Goal: Information Seeking & Learning: Learn about a topic

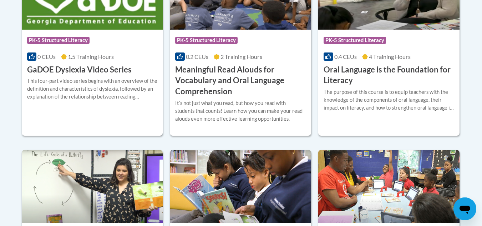
scroll to position [548, 0]
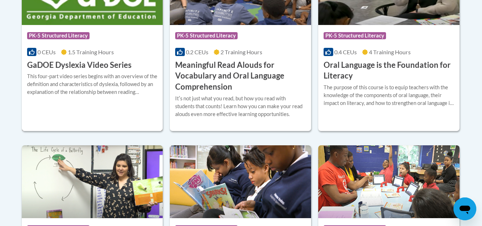
click at [121, 69] on h3 "GaDOE Dyslexia Video Series" at bounding box center [79, 65] width 105 height 11
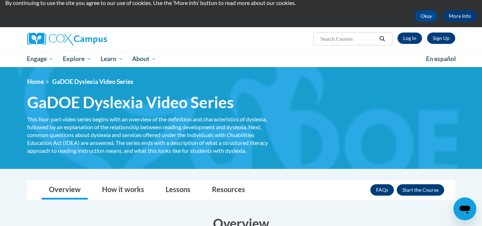
scroll to position [26, 0]
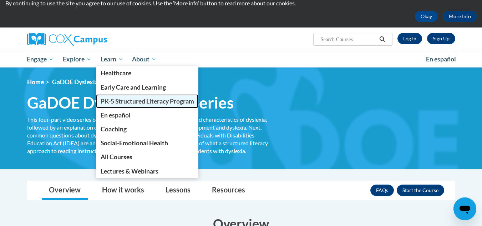
click at [121, 98] on span "PK-5 Structured Literacy Program" at bounding box center [148, 100] width 94 height 7
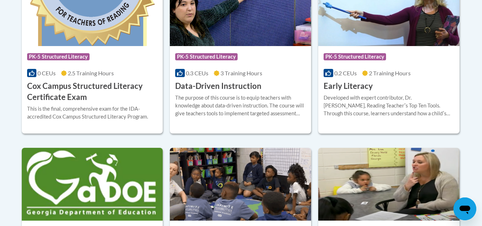
scroll to position [353, 0]
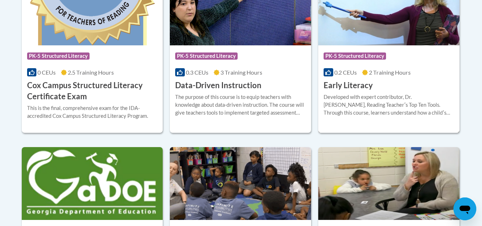
click at [346, 87] on h3 "Early Literacy" at bounding box center [348, 85] width 49 height 11
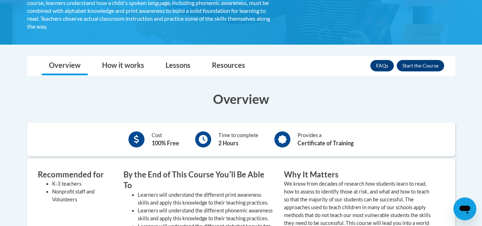
scroll to position [161, 0]
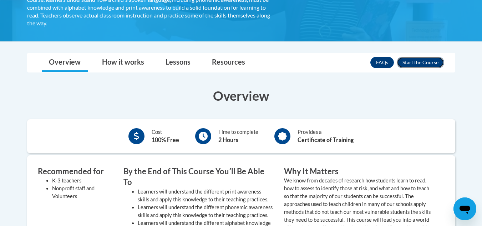
click at [433, 65] on button "Enroll" at bounding box center [420, 62] width 47 height 11
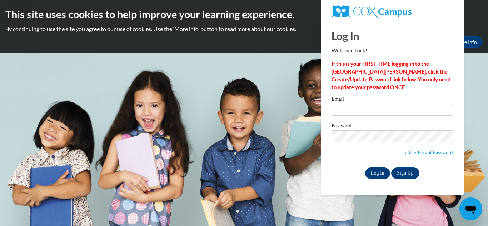
type input "yazganay@wauwatosa.k12.wi.us"
click at [378, 168] on input "Log In" at bounding box center [377, 172] width 25 height 11
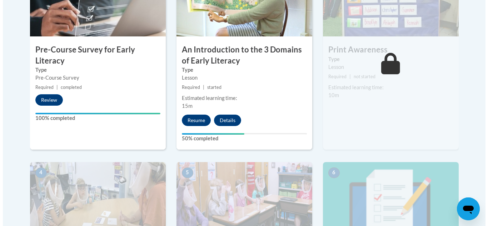
scroll to position [274, 0]
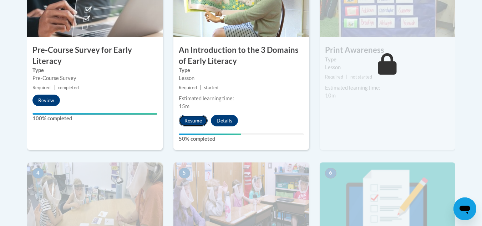
click at [192, 121] on button "Resume" at bounding box center [193, 120] width 29 height 11
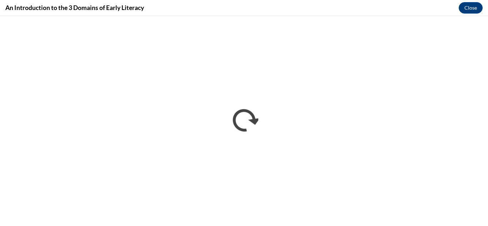
scroll to position [0, 0]
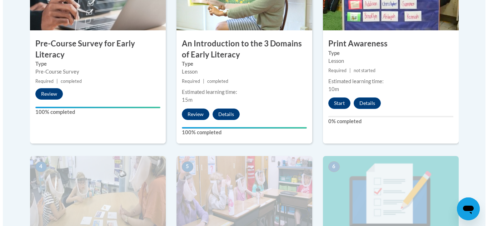
scroll to position [276, 0]
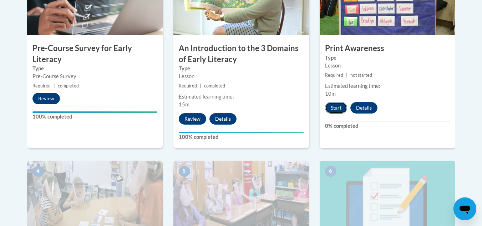
click at [342, 110] on button "Start" at bounding box center [336, 107] width 22 height 11
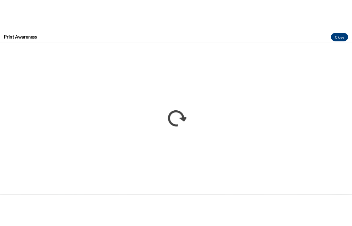
scroll to position [0, 0]
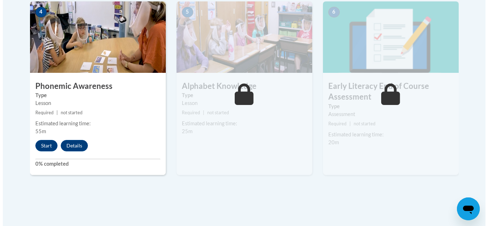
scroll to position [460, 0]
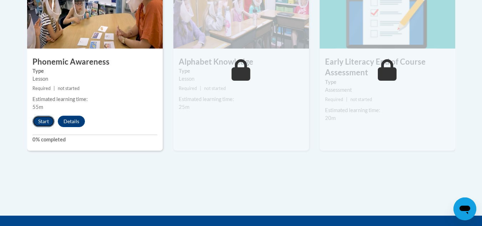
click at [43, 122] on button "Start" at bounding box center [43, 121] width 22 height 11
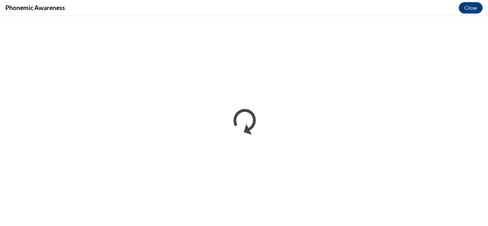
scroll to position [0, 0]
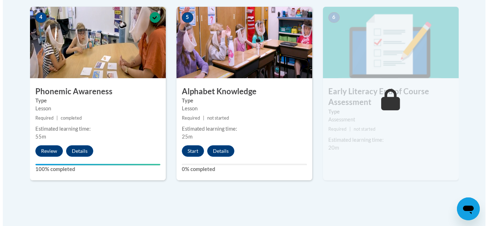
scroll to position [425, 0]
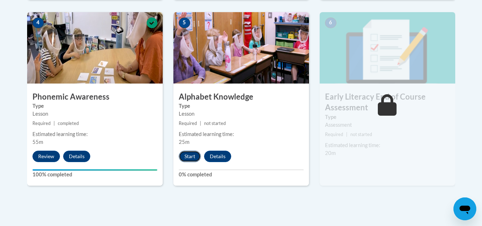
click at [195, 159] on button "Start" at bounding box center [190, 156] width 22 height 11
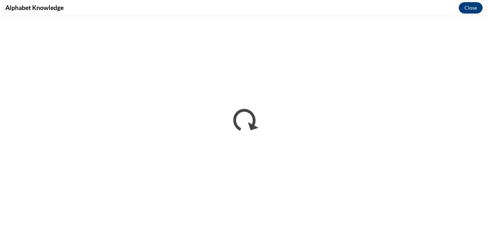
scroll to position [0, 0]
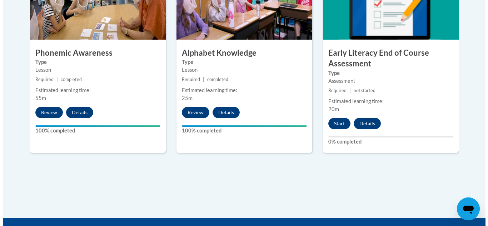
scroll to position [468, 0]
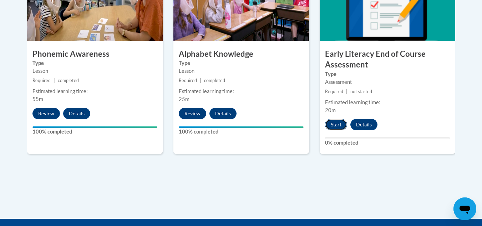
click at [341, 122] on button "Start" at bounding box center [336, 124] width 22 height 11
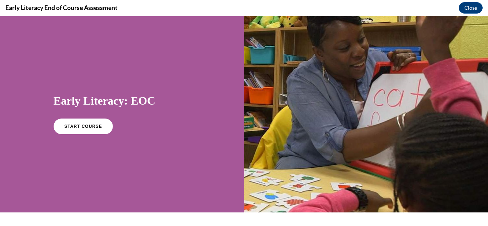
scroll to position [0, 0]
click at [92, 120] on link "START COURSE" at bounding box center [83, 126] width 62 height 16
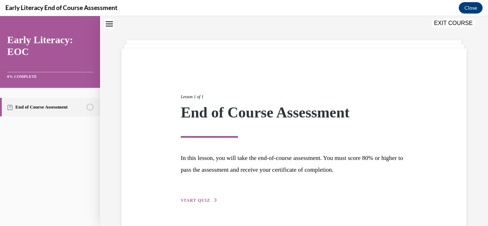
scroll to position [43, 0]
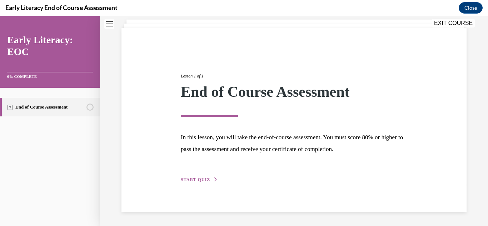
click at [207, 176] on button "START QUIZ" at bounding box center [199, 179] width 37 height 6
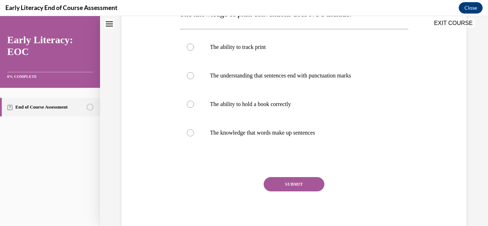
scroll to position [131, 0]
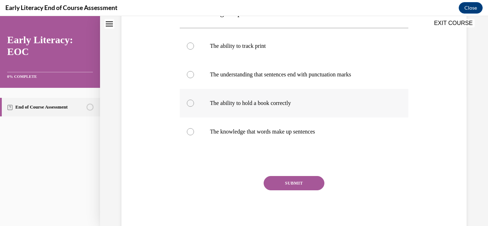
click at [279, 101] on p "The ability to hold a book correctly" at bounding box center [300, 103] width 181 height 7
click at [292, 183] on button "SUBMIT" at bounding box center [293, 183] width 61 height 14
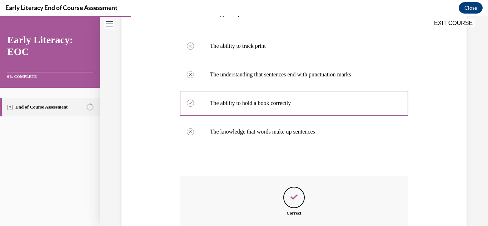
scroll to position [212, 0]
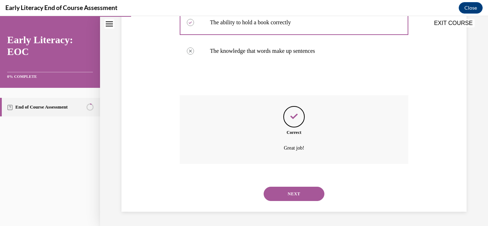
click at [293, 201] on button "NEXT" at bounding box center [293, 194] width 61 height 14
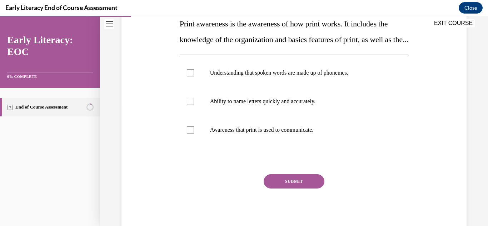
scroll to position [120, 0]
click at [278, 76] on p "Understanding that spoken words are made up of phonemes." at bounding box center [300, 72] width 181 height 7
click at [288, 188] on button "SUBMIT" at bounding box center [293, 181] width 61 height 14
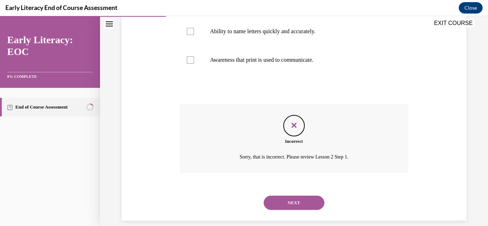
scroll to position [190, 0]
click at [287, 210] on button "NEXT" at bounding box center [293, 202] width 61 height 14
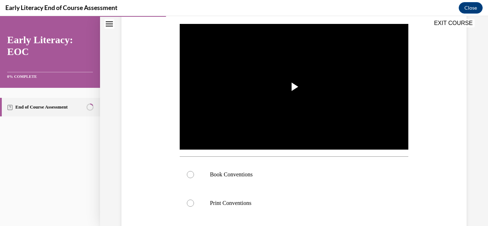
scroll to position [137, 0]
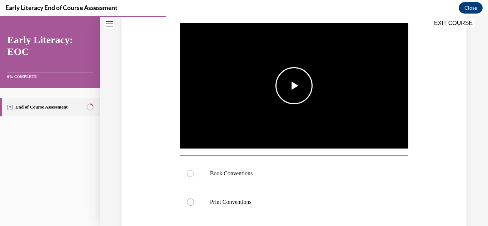
click at [285, 108] on img "Video player" at bounding box center [294, 85] width 229 height 128
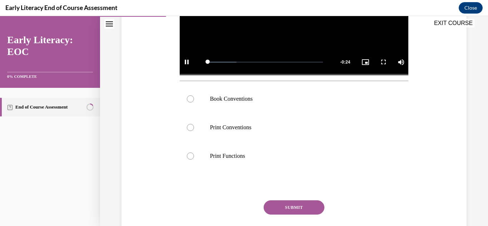
scroll to position [212, 0]
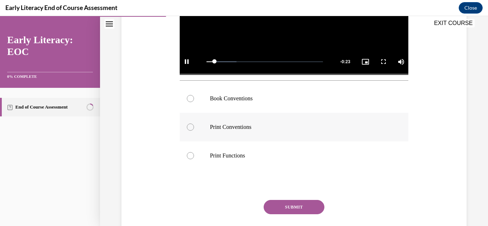
click at [247, 129] on div at bounding box center [294, 127] width 229 height 29
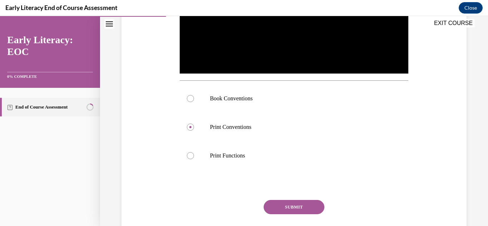
click at [294, 200] on button "SUBMIT" at bounding box center [293, 207] width 61 height 14
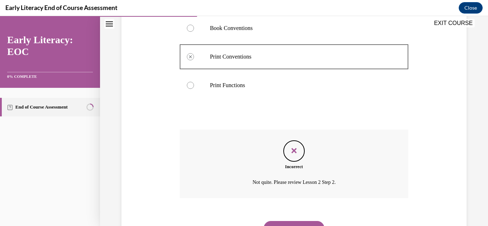
click at [291, 223] on button "NEXT" at bounding box center [293, 228] width 61 height 14
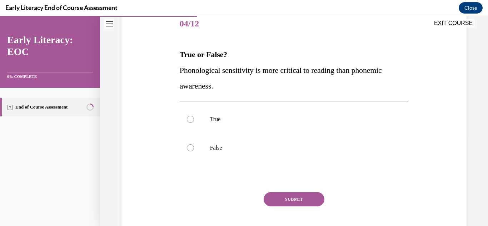
scroll to position [99, 0]
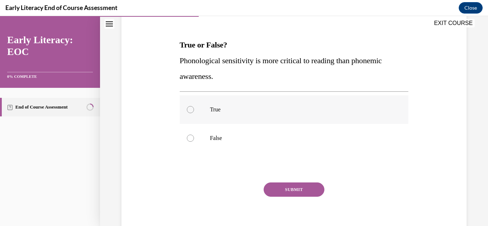
click at [224, 114] on div at bounding box center [294, 109] width 229 height 29
click at [292, 186] on button "SUBMIT" at bounding box center [293, 189] width 61 height 14
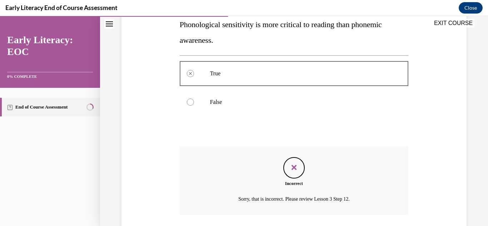
scroll to position [186, 0]
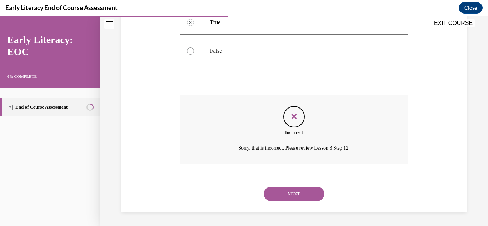
click at [287, 198] on button "NEXT" at bounding box center [293, 194] width 61 height 14
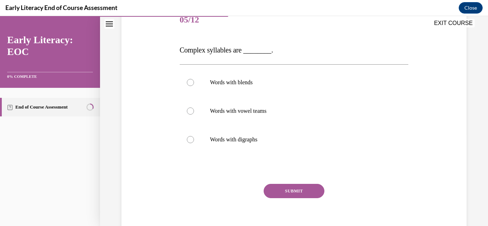
scroll to position [98, 0]
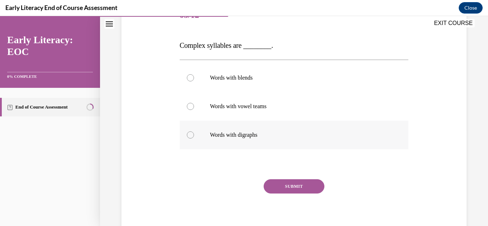
click at [249, 131] on div at bounding box center [294, 135] width 229 height 29
drag, startPoint x: 279, startPoint y: 178, endPoint x: 278, endPoint y: 188, distance: 10.1
click at [278, 188] on div "Question 05/12 Complex syllables are ________. Words with blends Words with vow…" at bounding box center [294, 119] width 229 height 236
click at [278, 188] on button "SUBMIT" at bounding box center [293, 186] width 61 height 14
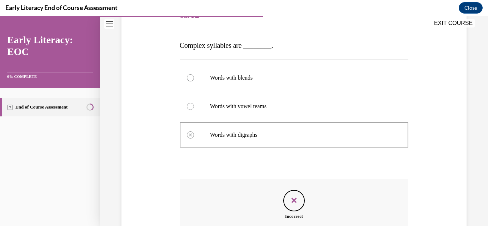
scroll to position [183, 0]
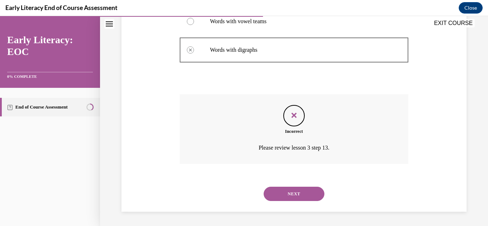
click at [278, 188] on button "NEXT" at bounding box center [293, 194] width 61 height 14
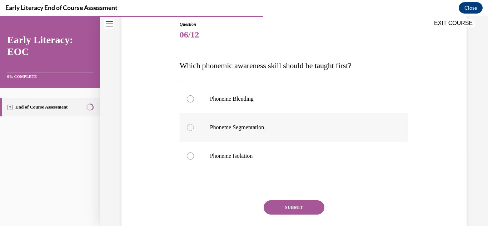
scroll to position [78, 0]
click at [267, 132] on div at bounding box center [294, 127] width 229 height 29
click at [259, 158] on p "Phoneme Isolation" at bounding box center [300, 156] width 181 height 7
click at [290, 212] on button "SUBMIT" at bounding box center [293, 208] width 61 height 14
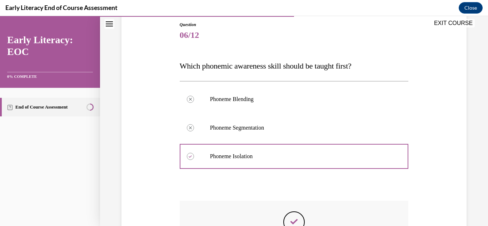
scroll to position [183, 0]
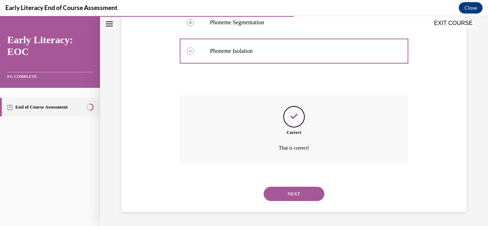
click at [290, 187] on button "NEXT" at bounding box center [293, 194] width 61 height 14
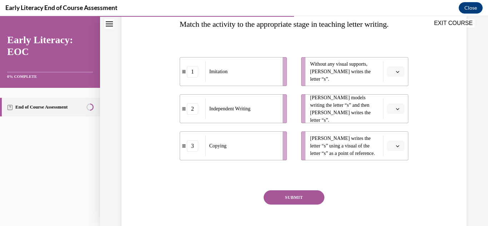
scroll to position [120, 0]
click at [391, 75] on span "Please select an option" at bounding box center [392, 71] width 2 height 7
click at [412, 116] on div "Question 07/12 Match the activity to the appropriate stage in teaching letter w…" at bounding box center [294, 103] width 348 height 291
click at [395, 110] on icon "button" at bounding box center [397, 109] width 4 height 4
click at [392, 180] on div "3" at bounding box center [390, 183] width 18 height 14
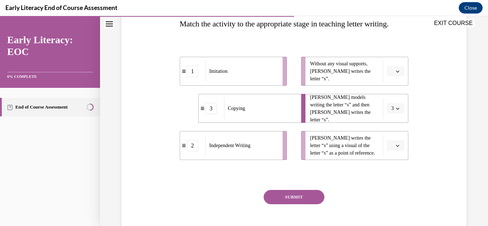
click at [395, 147] on icon "button" at bounding box center [397, 146] width 4 height 4
click at [391, 119] on div "1" at bounding box center [390, 117] width 18 height 14
click at [395, 73] on icon "button" at bounding box center [397, 72] width 4 height 4
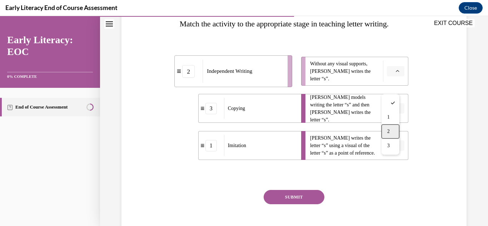
click at [390, 133] on div "2" at bounding box center [390, 131] width 18 height 14
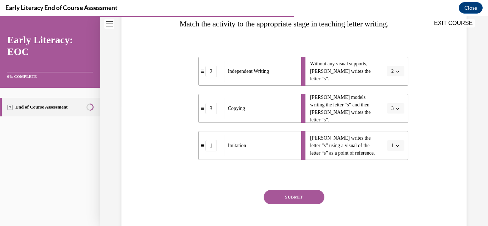
click at [311, 204] on button "SUBMIT" at bounding box center [293, 197] width 61 height 14
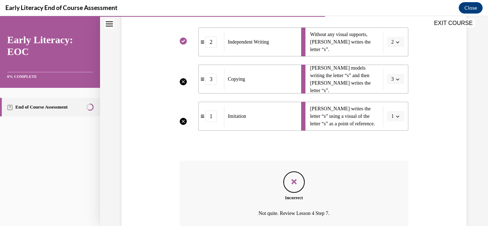
scroll to position [152, 0]
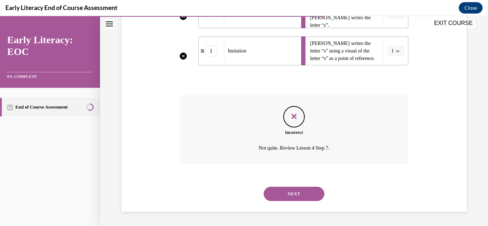
click at [297, 199] on button "NEXT" at bounding box center [293, 194] width 61 height 14
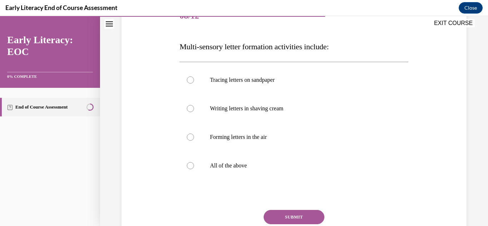
scroll to position [97, 0]
click at [278, 80] on p "Tracing letters on sandpaper" at bounding box center [300, 79] width 181 height 7
click at [253, 161] on div at bounding box center [294, 165] width 229 height 29
click at [277, 220] on button "SUBMIT" at bounding box center [293, 217] width 61 height 14
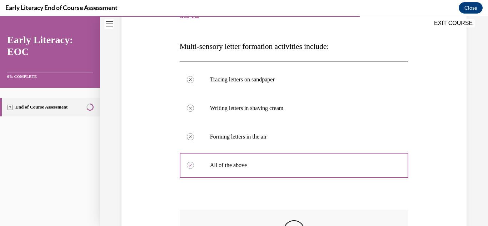
scroll to position [212, 0]
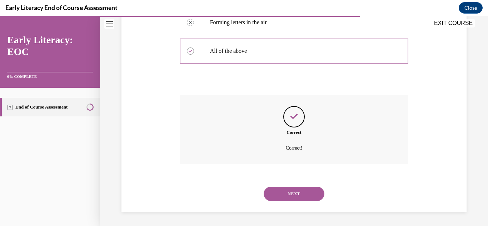
click at [291, 193] on button "NEXT" at bounding box center [293, 194] width 61 height 14
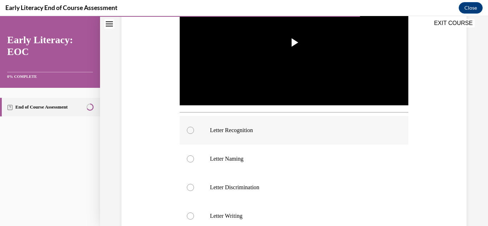
scroll to position [181, 0]
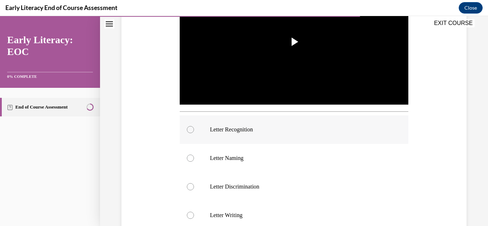
click at [258, 126] on p "Letter Recognition" at bounding box center [300, 129] width 181 height 7
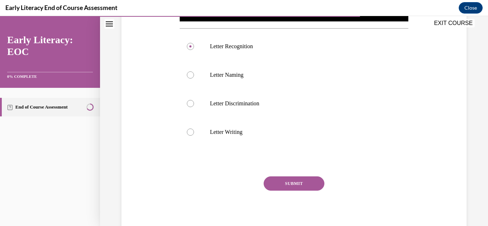
click at [283, 180] on button "SUBMIT" at bounding box center [293, 183] width 61 height 14
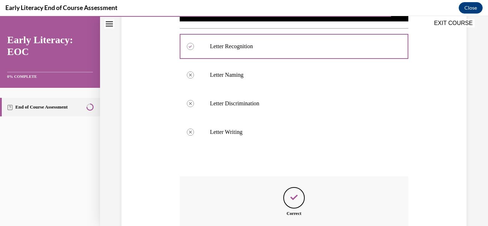
scroll to position [344, 0]
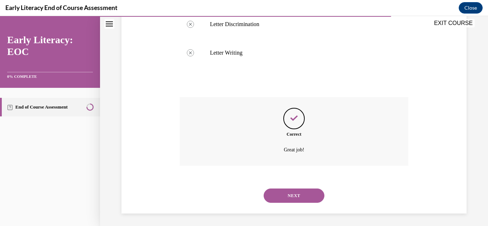
click at [292, 192] on button "NEXT" at bounding box center [293, 195] width 61 height 14
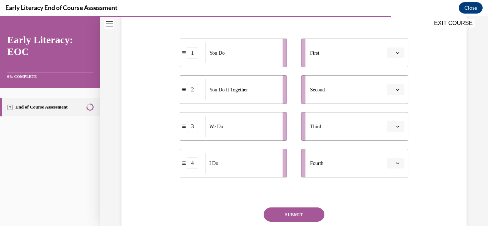
scroll to position [138, 0]
click at [395, 51] on icon "button" at bounding box center [397, 53] width 4 height 4
click at [389, 127] on span "4" at bounding box center [388, 126] width 2 height 6
click at [395, 88] on icon "button" at bounding box center [397, 89] width 4 height 4
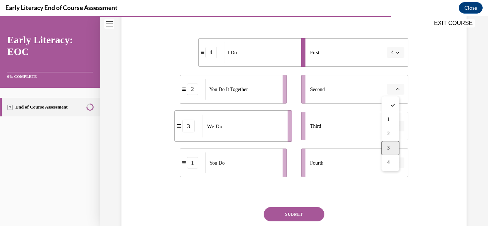
click at [392, 150] on div "3" at bounding box center [390, 148] width 18 height 14
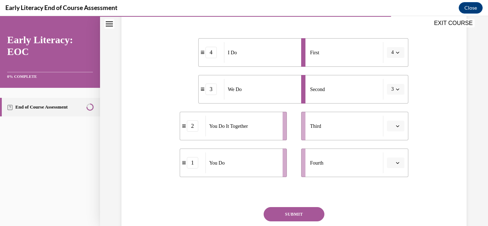
click at [393, 129] on button "button" at bounding box center [395, 126] width 17 height 11
click at [390, 169] on div "2" at bounding box center [390, 170] width 18 height 14
click at [395, 162] on icon "button" at bounding box center [397, 163] width 4 height 4
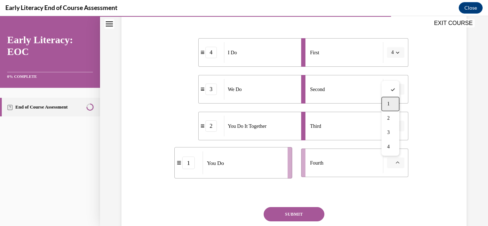
click at [392, 108] on div "1" at bounding box center [390, 104] width 18 height 14
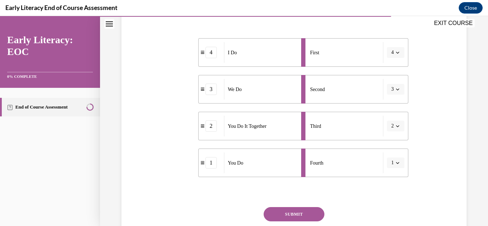
click at [304, 216] on button "SUBMIT" at bounding box center [293, 214] width 61 height 14
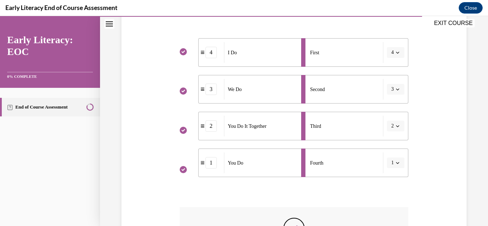
scroll to position [250, 0]
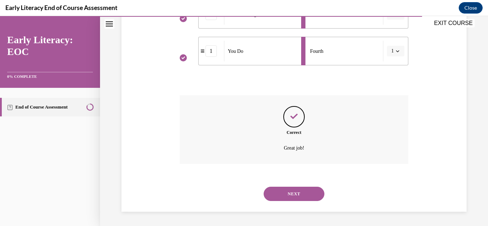
click at [293, 190] on button "NEXT" at bounding box center [293, 194] width 61 height 14
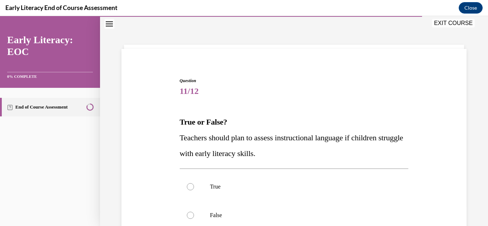
scroll to position [107, 0]
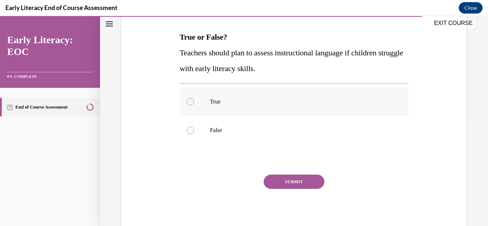
click at [212, 105] on p "True" at bounding box center [300, 101] width 181 height 7
click at [285, 183] on button "SUBMIT" at bounding box center [293, 182] width 61 height 14
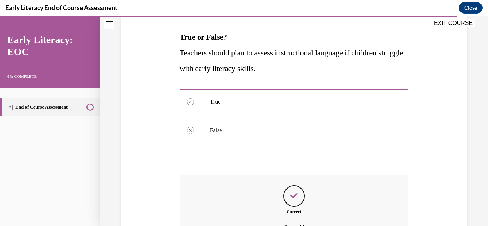
scroll to position [186, 0]
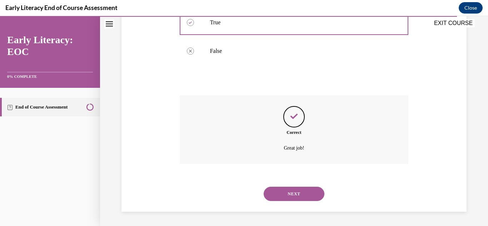
click at [284, 187] on button "NEXT" at bounding box center [293, 194] width 61 height 14
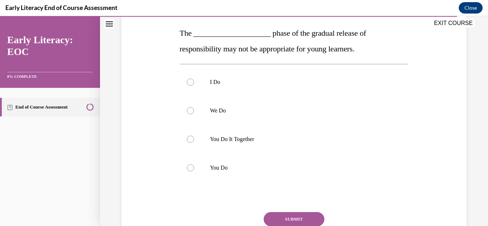
scroll to position [112, 0]
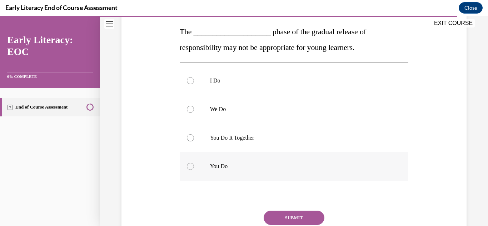
click at [237, 163] on p "You Do" at bounding box center [300, 166] width 181 height 7
click at [288, 216] on button "SUBMIT" at bounding box center [293, 218] width 61 height 14
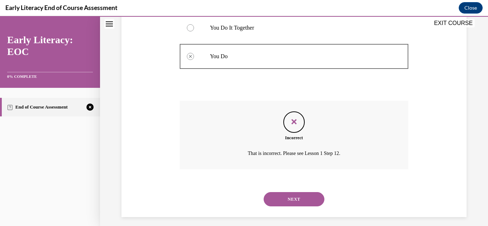
scroll to position [227, 0]
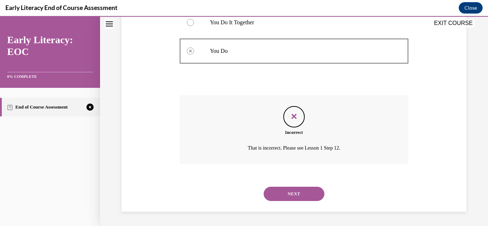
click at [293, 191] on button "NEXT" at bounding box center [293, 194] width 61 height 14
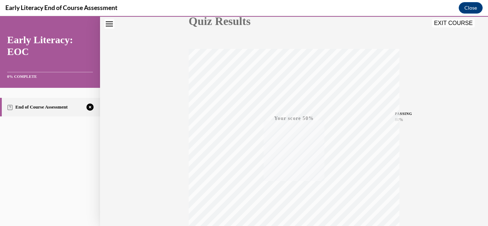
scroll to position [156, 0]
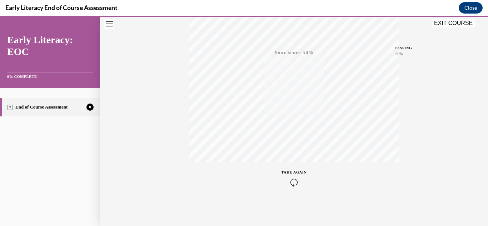
click at [289, 175] on div "TAKE AGAIN" at bounding box center [293, 178] width 25 height 17
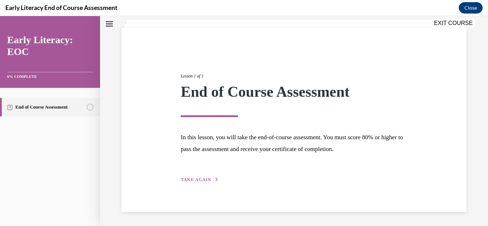
click at [207, 181] on span "TAKE AGAIN" at bounding box center [196, 179] width 30 height 5
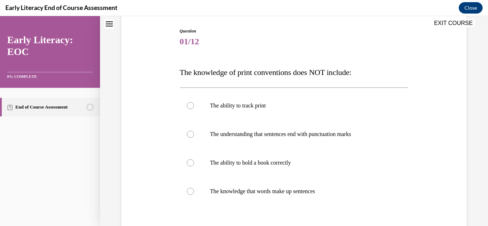
scroll to position [82, 0]
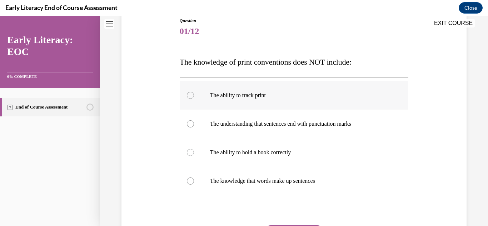
click at [254, 98] on p "The ability to track print" at bounding box center [300, 95] width 181 height 7
click at [244, 157] on div at bounding box center [294, 152] width 229 height 29
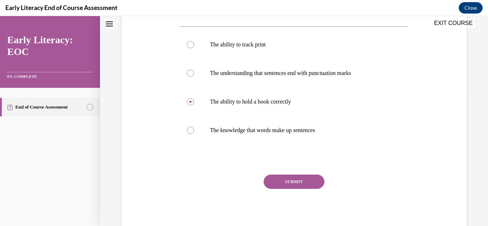
click at [285, 183] on button "SUBMIT" at bounding box center [293, 182] width 61 height 14
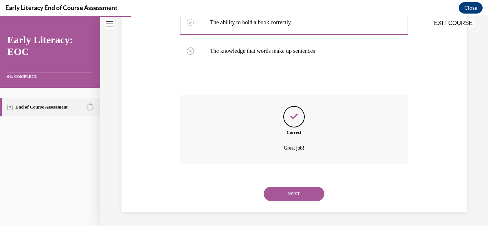
click at [291, 189] on button "NEXT" at bounding box center [293, 194] width 61 height 14
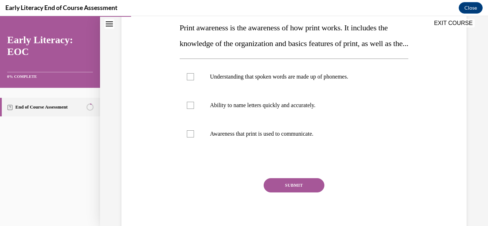
scroll to position [116, 0]
click at [281, 137] on p "Awareness that print is used to communicate." at bounding box center [300, 133] width 181 height 7
click at [283, 192] on button "SUBMIT" at bounding box center [293, 185] width 61 height 14
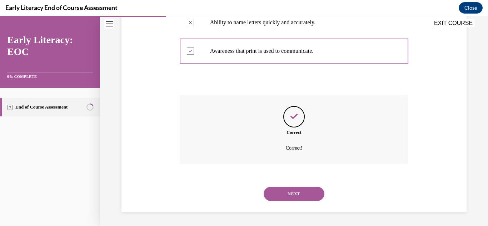
click at [283, 197] on button "NEXT" at bounding box center [293, 194] width 61 height 14
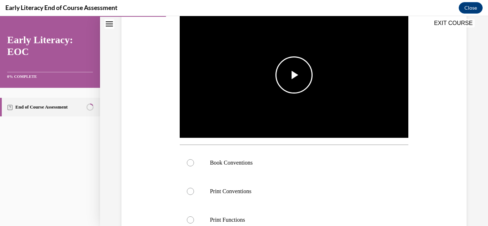
click at [283, 94] on img "Video player" at bounding box center [294, 75] width 229 height 128
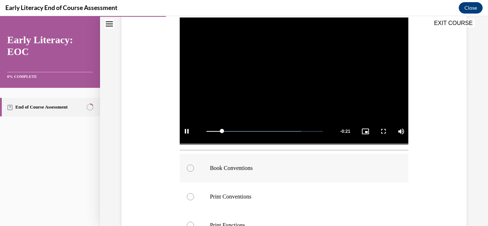
click at [198, 165] on div at bounding box center [294, 168] width 229 height 29
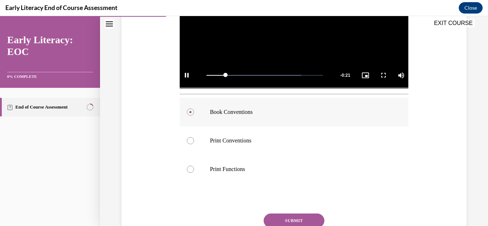
scroll to position [212, 0]
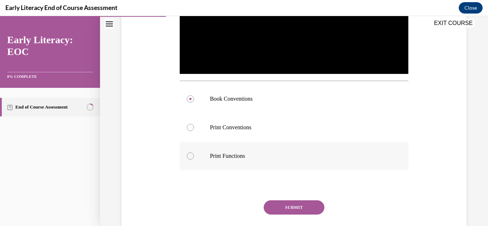
click at [202, 153] on div at bounding box center [294, 156] width 229 height 29
click at [273, 201] on button "SUBMIT" at bounding box center [293, 207] width 61 height 14
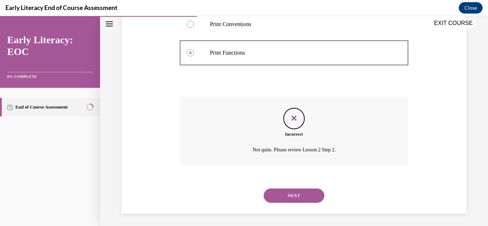
click at [287, 196] on button "NEXT" at bounding box center [293, 195] width 61 height 14
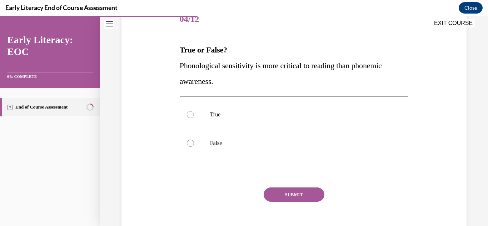
scroll to position [101, 0]
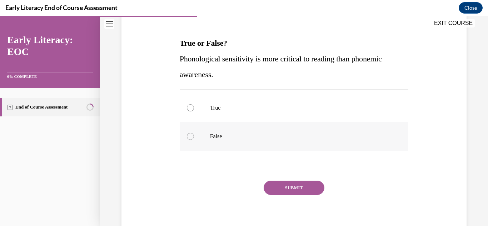
click at [213, 133] on p "False" at bounding box center [300, 136] width 181 height 7
click at [305, 181] on button "SUBMIT" at bounding box center [293, 188] width 61 height 14
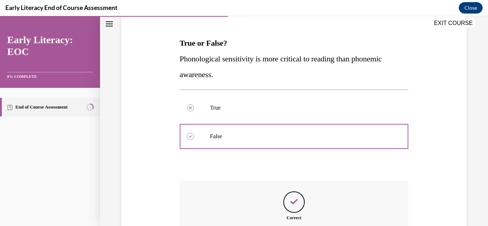
scroll to position [186, 0]
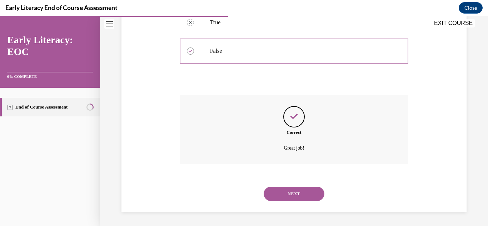
click at [301, 190] on button "NEXT" at bounding box center [293, 194] width 61 height 14
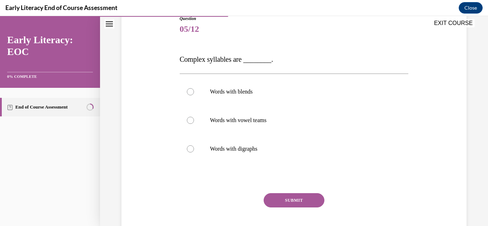
scroll to position [85, 0]
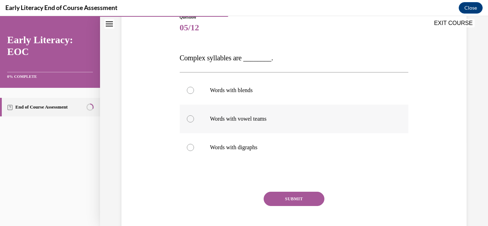
click at [192, 115] on div at bounding box center [294, 119] width 229 height 29
click at [292, 196] on button "SUBMIT" at bounding box center [293, 199] width 61 height 14
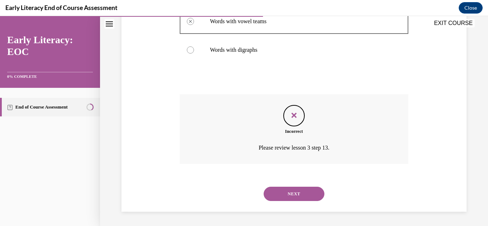
click at [291, 194] on button "NEXT" at bounding box center [293, 194] width 61 height 14
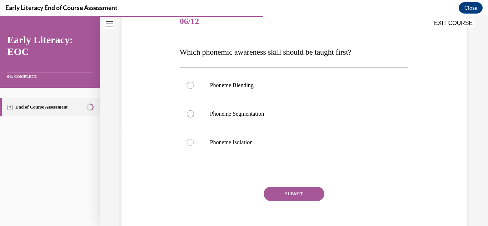
scroll to position [91, 0]
click at [239, 145] on p "Phoneme Isolation" at bounding box center [300, 143] width 181 height 7
click at [283, 192] on button "SUBMIT" at bounding box center [293, 194] width 61 height 14
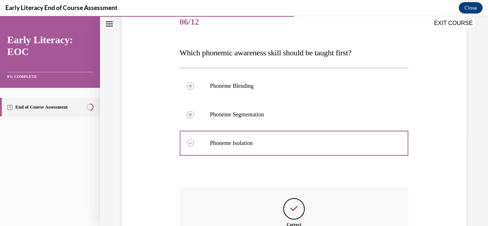
scroll to position [183, 0]
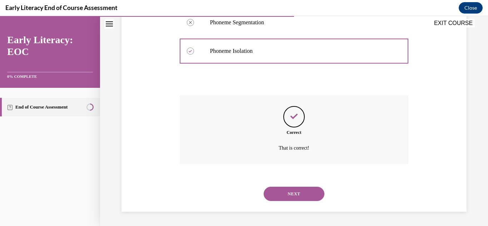
click at [281, 195] on button "NEXT" at bounding box center [293, 194] width 61 height 14
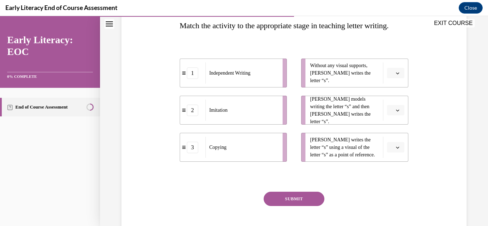
scroll to position [112, 0]
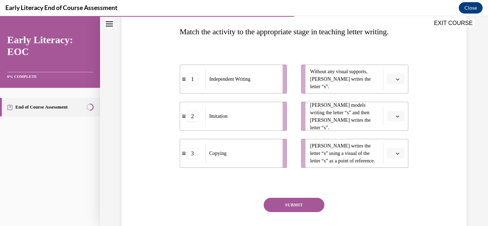
click at [395, 81] on icon "button" at bounding box center [397, 79] width 4 height 4
click at [395, 127] on div "1" at bounding box center [390, 125] width 18 height 14
click at [394, 122] on button "button" at bounding box center [395, 116] width 17 height 11
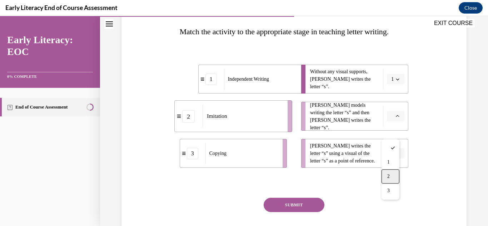
click at [388, 177] on span "2" at bounding box center [388, 176] width 2 height 6
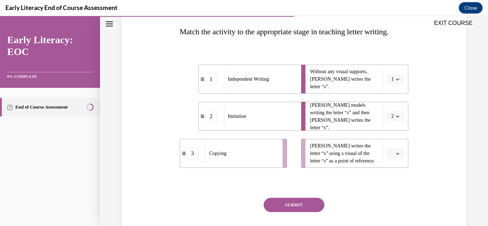
click at [397, 159] on button "button" at bounding box center [395, 153] width 17 height 11
click at [389, 153] on span "3" at bounding box center [388, 153] width 2 height 6
click at [298, 212] on button "SUBMIT" at bounding box center [293, 205] width 61 height 14
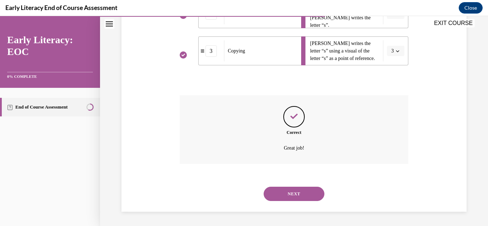
scroll to position [230, 0]
click at [287, 188] on button "NEXT" at bounding box center [293, 194] width 61 height 14
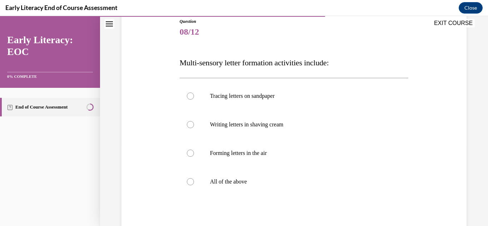
scroll to position [93, 0]
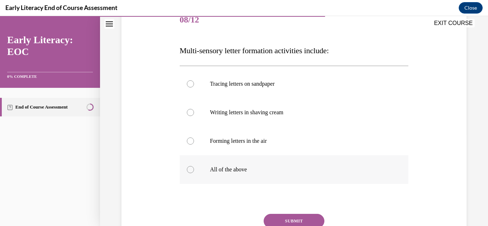
click at [232, 165] on div at bounding box center [294, 169] width 229 height 29
click at [284, 215] on button "SUBMIT" at bounding box center [293, 221] width 61 height 14
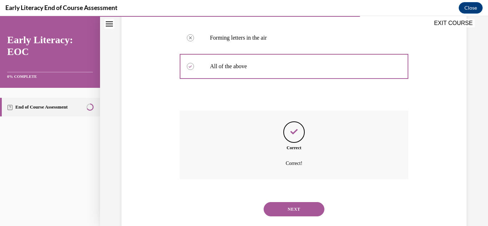
click at [302, 209] on button "NEXT" at bounding box center [293, 209] width 61 height 14
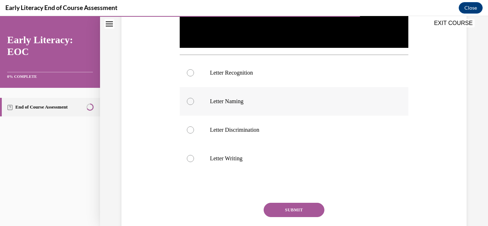
scroll to position [264, 0]
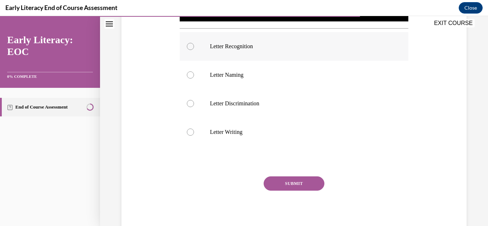
click at [257, 44] on p "Letter Recognition" at bounding box center [300, 46] width 181 height 7
click at [302, 185] on button "SUBMIT" at bounding box center [293, 183] width 61 height 14
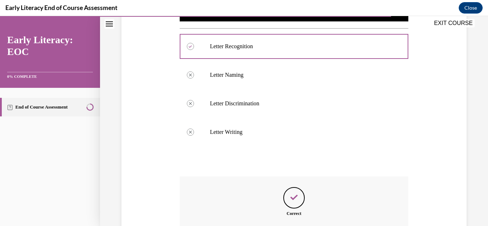
scroll to position [344, 0]
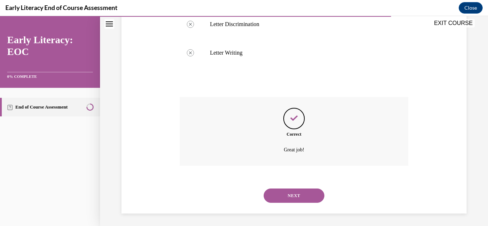
click at [296, 193] on button "NEXT" at bounding box center [293, 195] width 61 height 14
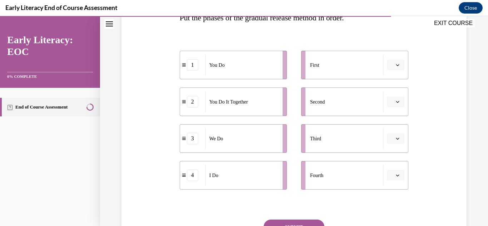
scroll to position [126, 0]
click at [395, 66] on icon "button" at bounding box center [397, 65] width 4 height 4
click at [388, 137] on span "4" at bounding box center [388, 138] width 2 height 6
click at [395, 103] on span "button" at bounding box center [397, 101] width 5 height 5
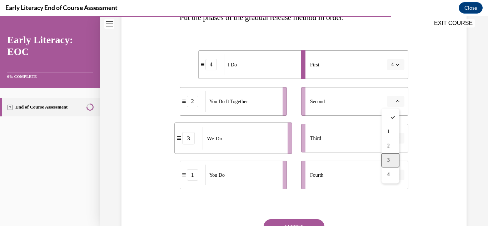
click at [388, 158] on span "3" at bounding box center [388, 160] width 2 height 6
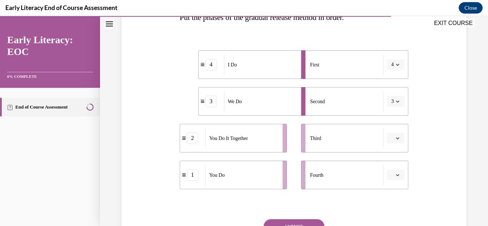
click at [396, 138] on icon "button" at bounding box center [397, 138] width 3 height 2
click at [390, 181] on div "2" at bounding box center [390, 183] width 18 height 14
click at [395, 174] on icon "button" at bounding box center [397, 175] width 4 height 4
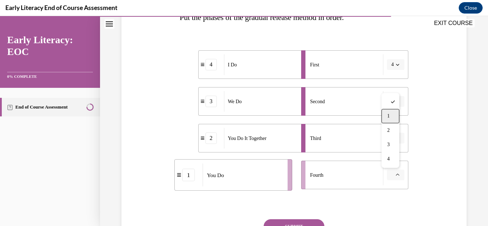
click at [387, 119] on span "1" at bounding box center [388, 116] width 2 height 6
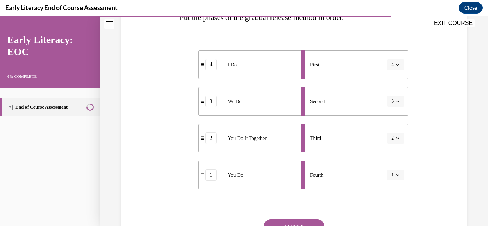
click at [296, 222] on button "SUBMIT" at bounding box center [293, 226] width 61 height 14
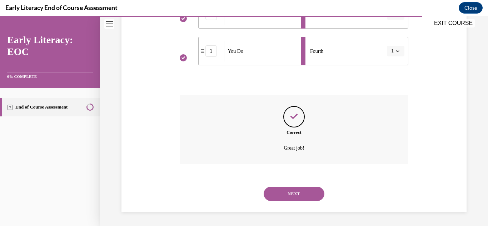
click at [287, 199] on button "NEXT" at bounding box center [293, 194] width 61 height 14
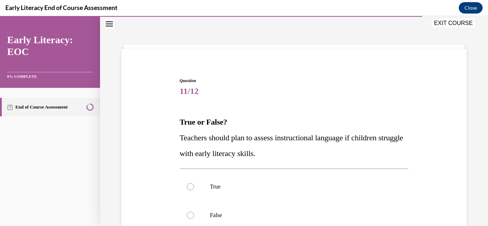
scroll to position [107, 0]
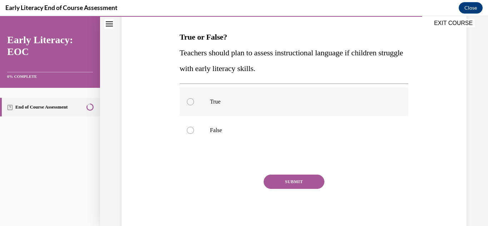
click at [244, 111] on div at bounding box center [294, 101] width 229 height 29
click at [272, 175] on button "SUBMIT" at bounding box center [293, 182] width 61 height 14
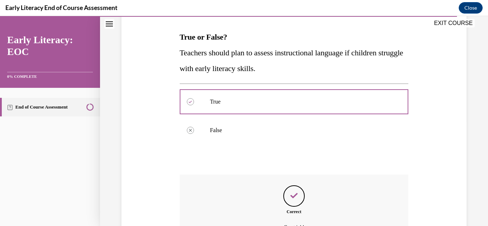
scroll to position [186, 0]
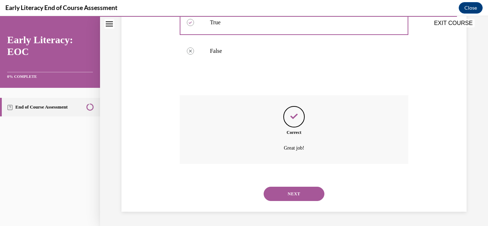
click at [274, 187] on button "NEXT" at bounding box center [293, 194] width 61 height 14
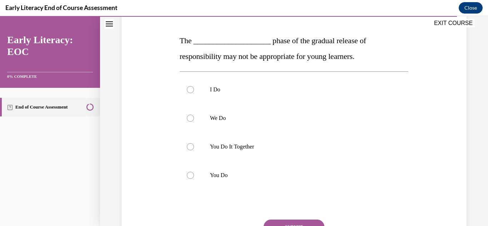
scroll to position [104, 0]
click at [235, 146] on p "You Do It Together" at bounding box center [300, 146] width 181 height 7
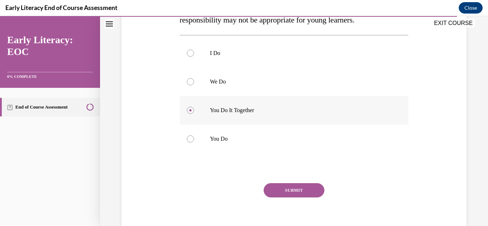
scroll to position [148, 0]
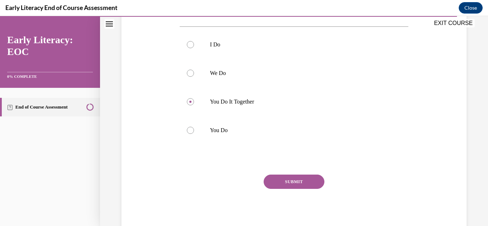
click at [270, 178] on button "SUBMIT" at bounding box center [293, 182] width 61 height 14
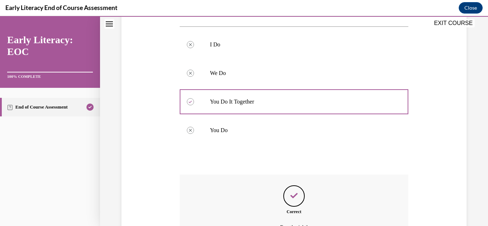
scroll to position [227, 0]
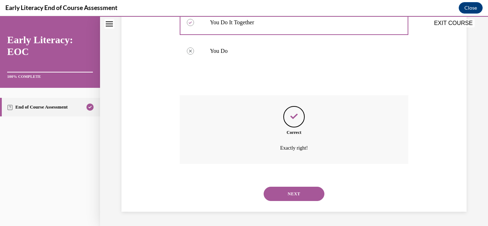
click at [296, 192] on button "NEXT" at bounding box center [293, 194] width 61 height 14
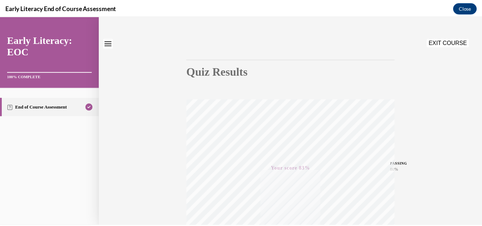
scroll to position [0, 0]
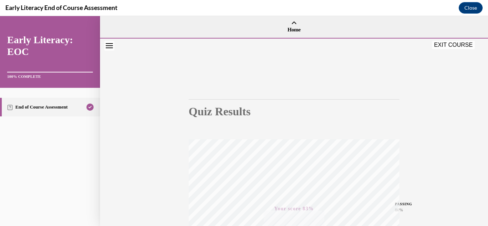
click at [443, 44] on button "EXIT COURSE" at bounding box center [453, 45] width 43 height 9
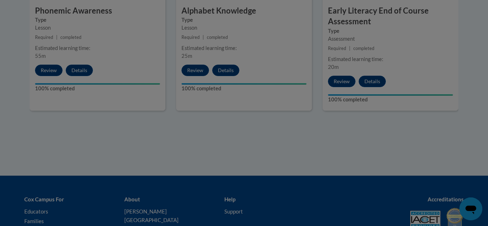
scroll to position [524, 0]
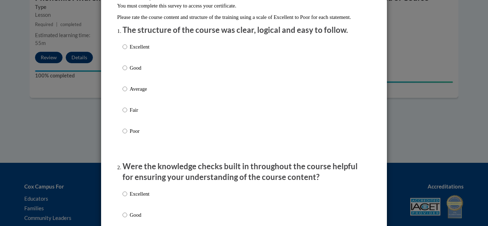
click at [125, 72] on label "Good" at bounding box center [135, 73] width 27 height 19
click at [125, 72] on input "Good" at bounding box center [124, 68] width 5 height 8
radio input "true"
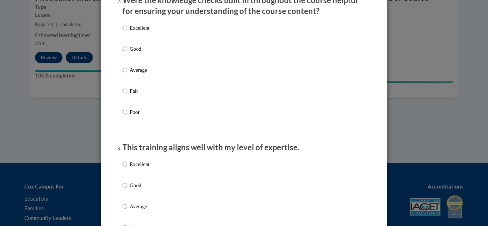
click at [125, 60] on label "Good" at bounding box center [135, 54] width 27 height 19
click at [125, 53] on input "Good" at bounding box center [124, 49] width 5 height 8
radio input "true"
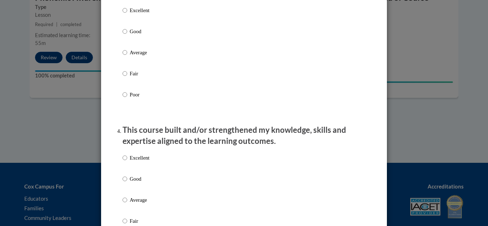
click at [130, 35] on p "Good" at bounding box center [140, 31] width 20 height 8
click at [127, 35] on input "Good" at bounding box center [124, 31] width 5 height 8
radio input "true"
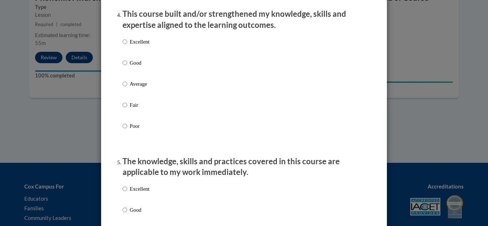
click at [130, 66] on p "Good" at bounding box center [140, 63] width 20 height 8
click at [127, 66] on input "Good" at bounding box center [124, 63] width 5 height 8
radio input "true"
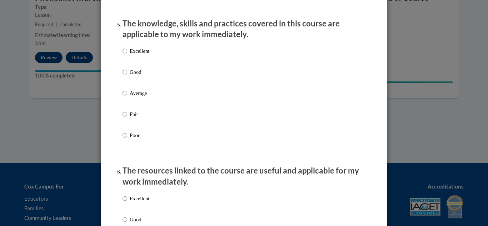
click at [130, 76] on p "Good" at bounding box center [140, 72] width 20 height 8
click at [127, 76] on input "Good" at bounding box center [124, 72] width 5 height 8
radio input "true"
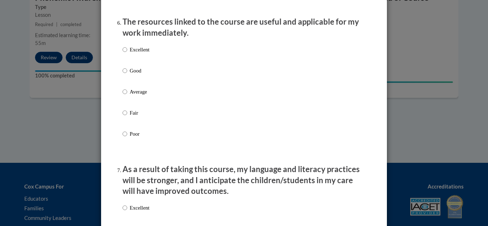
click at [134, 75] on p "Good" at bounding box center [140, 71] width 20 height 8
click at [127, 75] on input "Good" at bounding box center [124, 71] width 5 height 8
radio input "true"
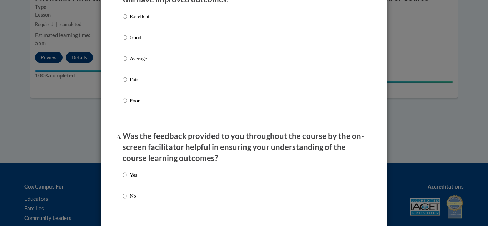
click at [135, 41] on p "Good" at bounding box center [140, 38] width 20 height 8
click at [127, 41] on input "Good" at bounding box center [124, 38] width 5 height 8
radio input "true"
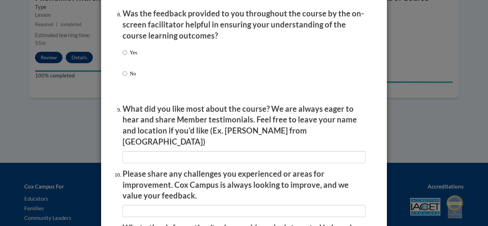
click at [130, 55] on p "Yes" at bounding box center [133, 53] width 7 height 8
click at [127, 55] on input "Yes" at bounding box center [124, 53] width 5 height 8
radio input "true"
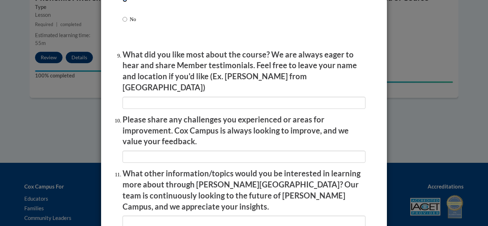
scroll to position [1171, 0]
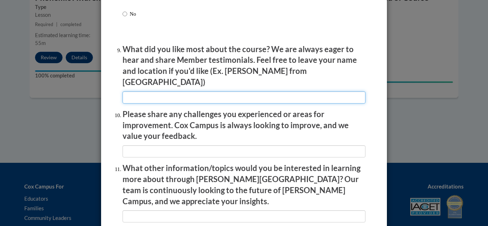
click at [147, 91] on input "textbox" at bounding box center [243, 97] width 243 height 12
type input "Videos"
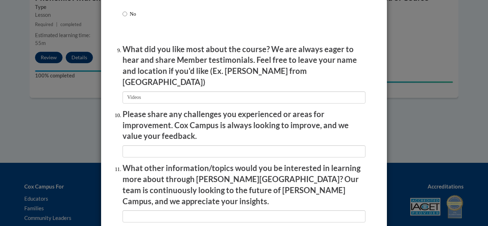
click at [158, 139] on li "Please share any challenges you experienced or areas for improvement. Cox Campu…" at bounding box center [243, 133] width 243 height 49
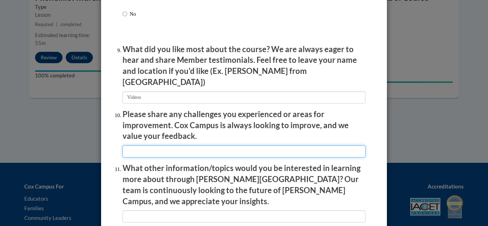
click at [156, 145] on input "textbox" at bounding box center [243, 151] width 243 height 12
type input "i"
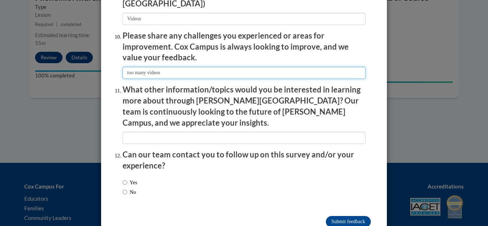
scroll to position [1257, 0]
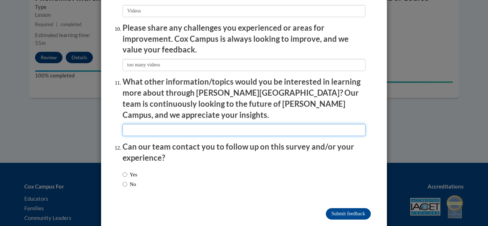
click at [155, 124] on input "textbox" at bounding box center [243, 130] width 243 height 12
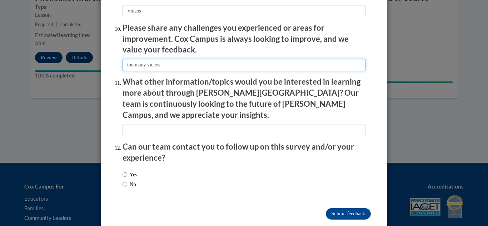
click at [125, 62] on input "textbox" at bounding box center [243, 65] width 243 height 12
type input "Too many videos"
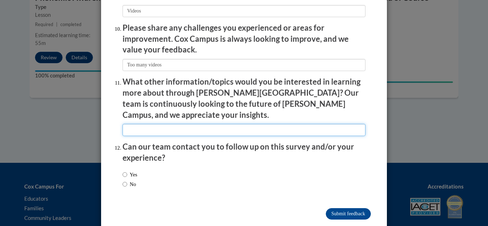
click at [148, 124] on input "textbox" at bounding box center [243, 130] width 243 height 12
type input "Student experiences"
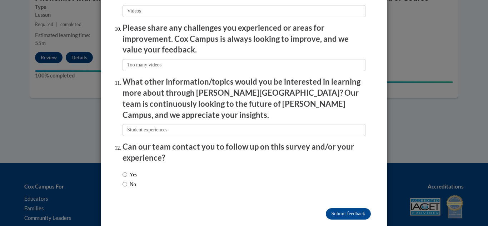
click at [131, 180] on label "No" at bounding box center [129, 184] width 14 height 8
click at [127, 180] on input "No" at bounding box center [124, 184] width 5 height 8
radio input "true"
click at [349, 208] on input "Submit feedback" at bounding box center [347, 213] width 45 height 11
